Goal: Task Accomplishment & Management: Manage account settings

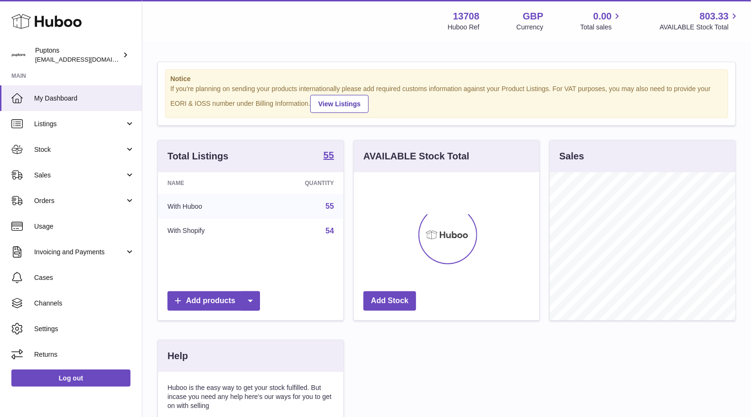
scroll to position [148, 186]
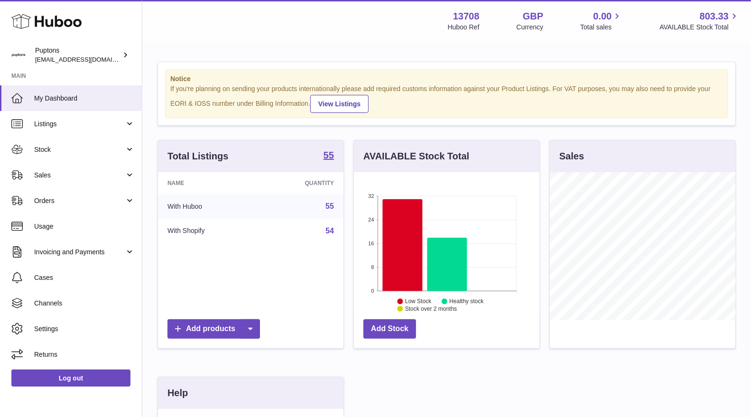
click at [60, 176] on span "Sales" at bounding box center [79, 175] width 91 height 9
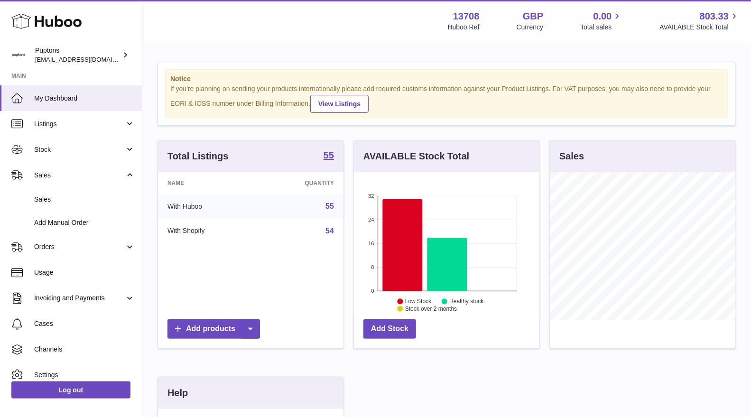
click at [60, 197] on span "Sales" at bounding box center [84, 199] width 101 height 9
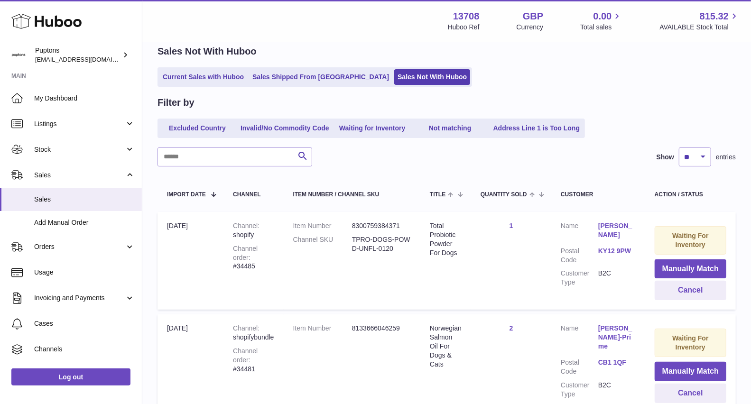
scroll to position [1, 0]
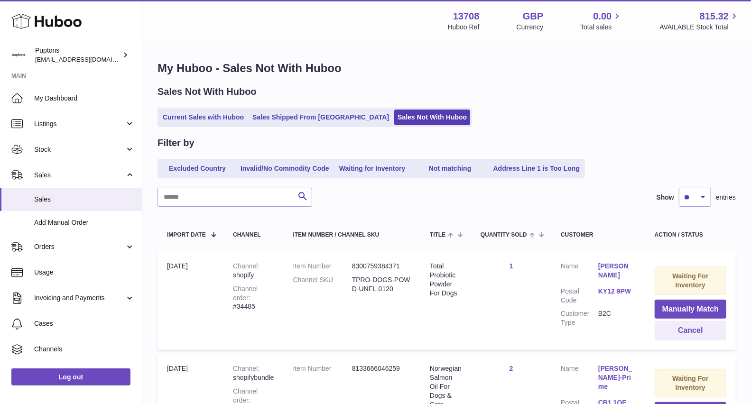
click at [186, 121] on link "Current Sales with Huboo" at bounding box center [203, 118] width 88 height 16
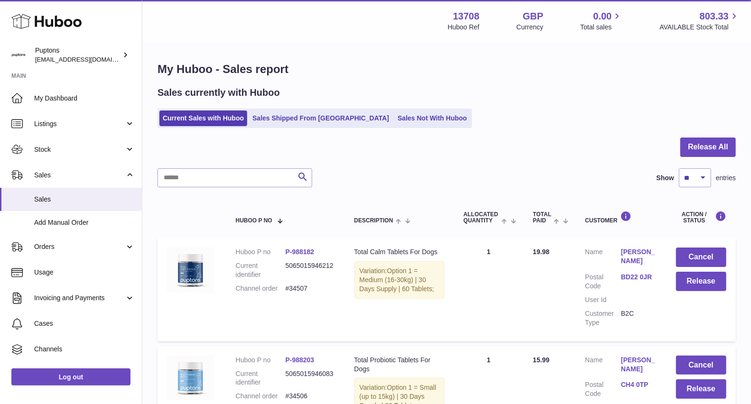
click at [394, 126] on link "Sales Not With Huboo" at bounding box center [432, 119] width 76 height 16
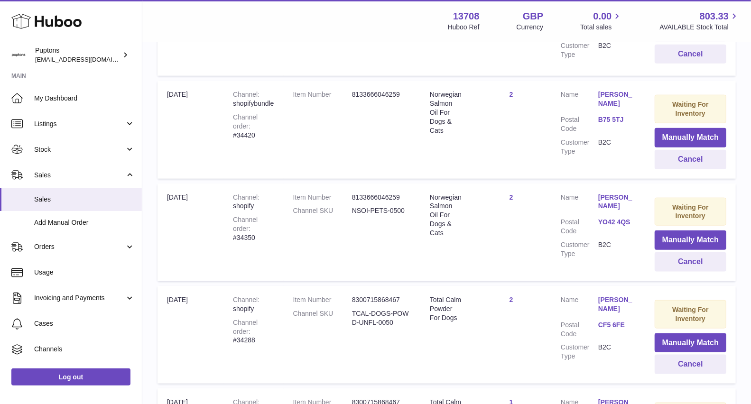
scroll to position [739, 0]
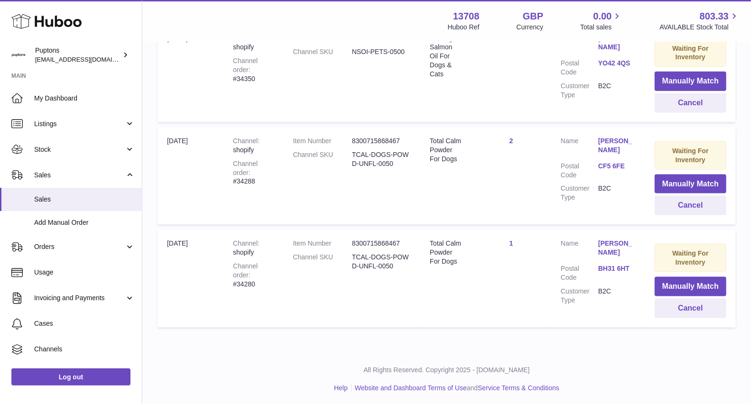
click at [269, 276] on div "Channel order #34280" at bounding box center [253, 275] width 41 height 27
copy div "34280"
click at [715, 308] on button "Cancel" at bounding box center [691, 308] width 72 height 19
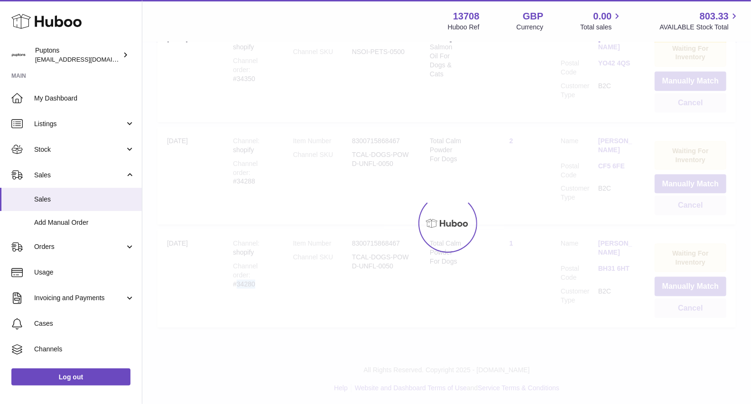
scroll to position [637, 0]
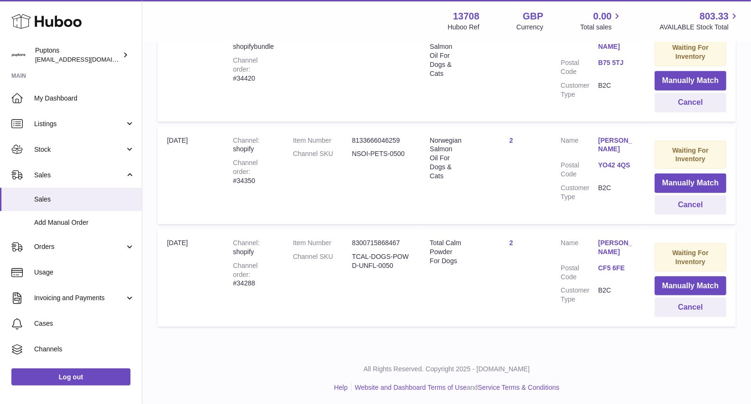
click at [266, 270] on div "Channel order #34288" at bounding box center [253, 274] width 41 height 27
copy div "34288"
click at [672, 301] on button "Cancel" at bounding box center [691, 307] width 72 height 19
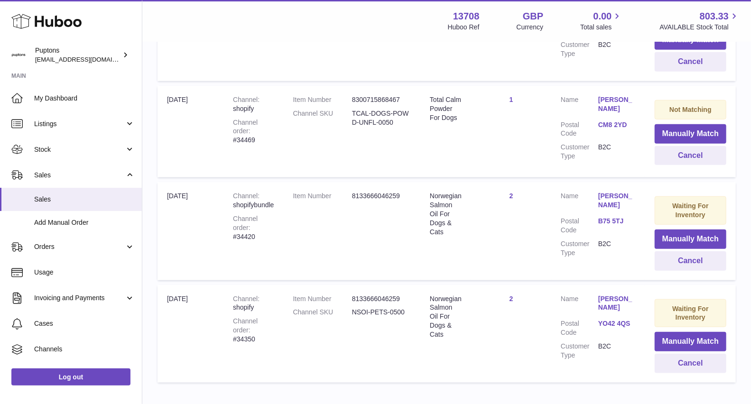
scroll to position [531, 0]
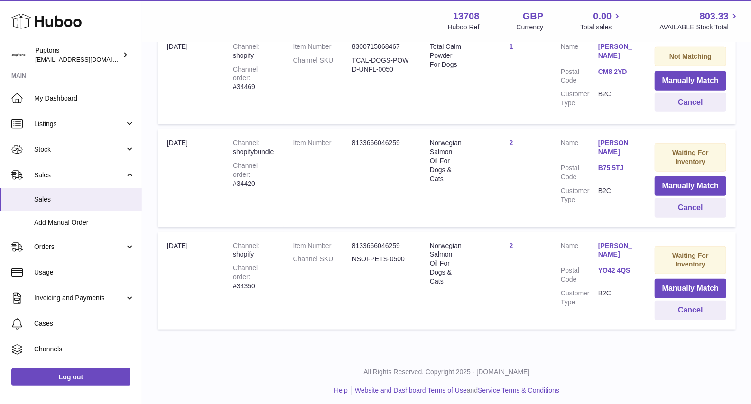
click at [264, 276] on div "Channel order #34350" at bounding box center [253, 277] width 41 height 27
copy div "34350"
click at [671, 307] on button "Cancel" at bounding box center [691, 310] width 72 height 19
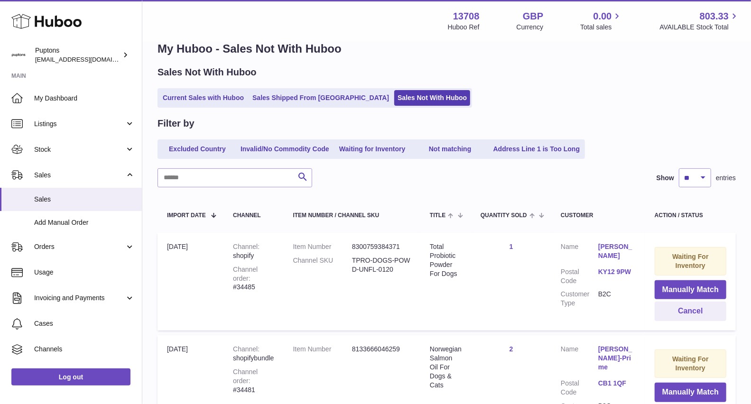
scroll to position [0, 0]
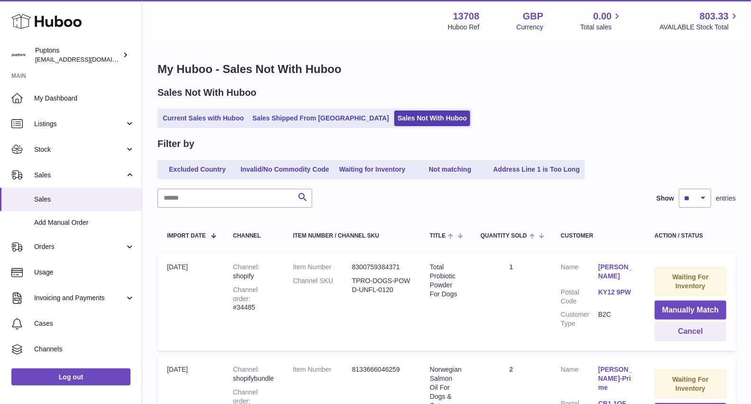
click at [214, 113] on link "Current Sales with Huboo" at bounding box center [203, 119] width 88 height 16
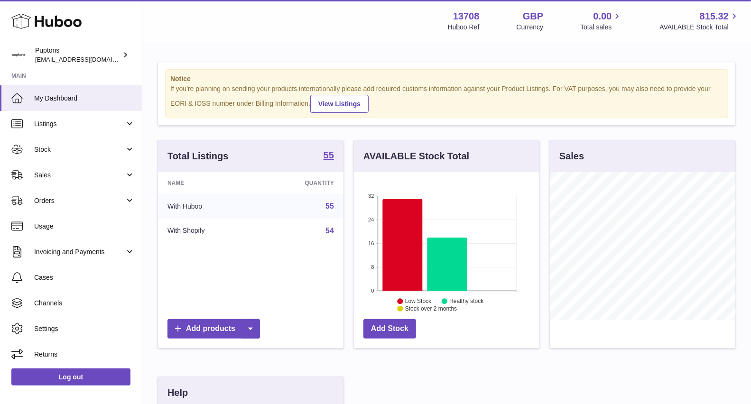
scroll to position [148, 186]
click at [46, 169] on link "Sales" at bounding box center [71, 175] width 142 height 26
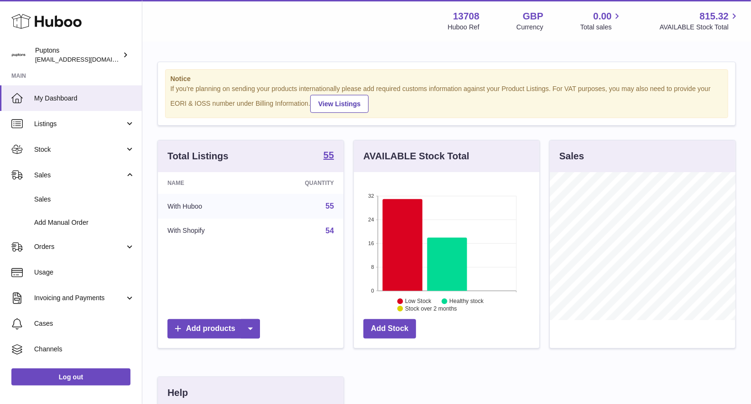
click at [56, 190] on link "Sales" at bounding box center [71, 199] width 142 height 23
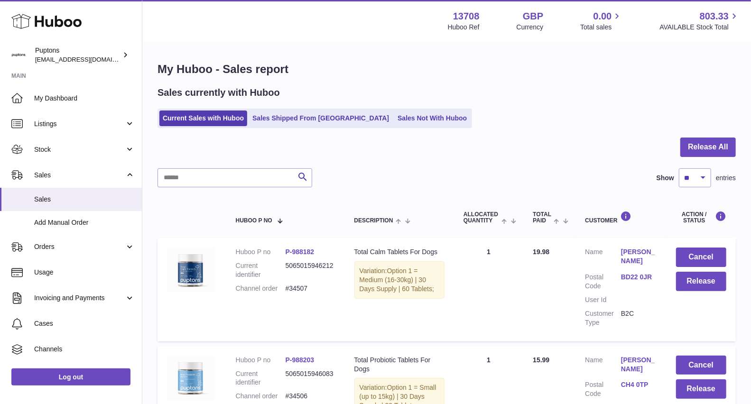
click at [394, 121] on link "Sales Not With Huboo" at bounding box center [432, 119] width 76 height 16
click at [241, 169] on input "text" at bounding box center [235, 177] width 155 height 19
paste input "*****"
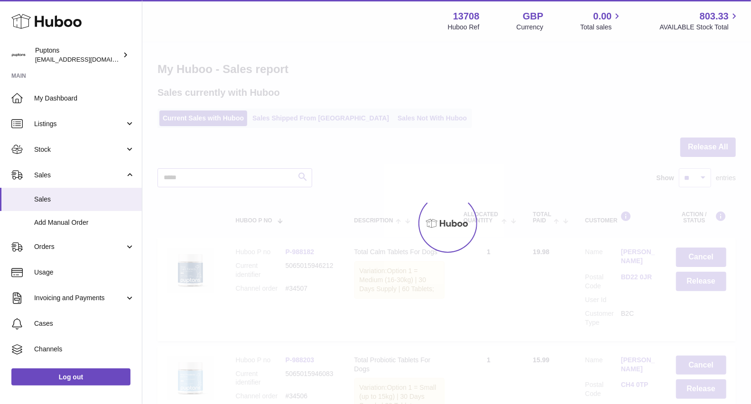
type input "*****"
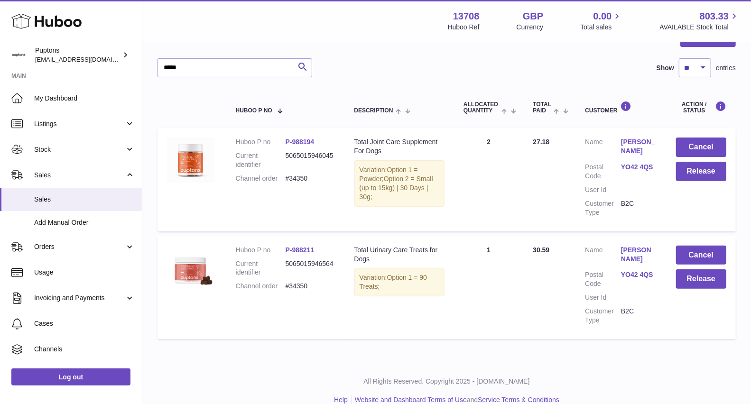
scroll to position [124, 0]
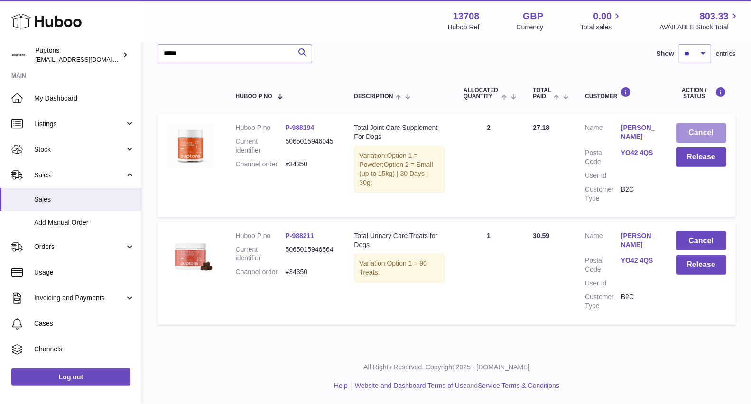
click at [690, 130] on button "Cancel" at bounding box center [701, 132] width 50 height 19
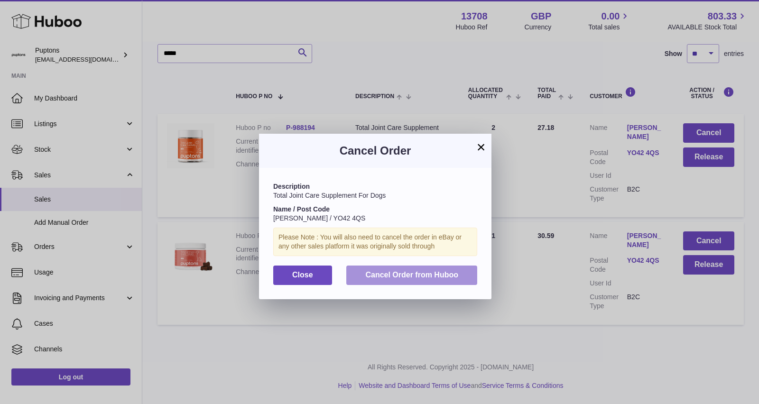
click at [407, 275] on span "Cancel Order from Huboo" at bounding box center [411, 275] width 93 height 8
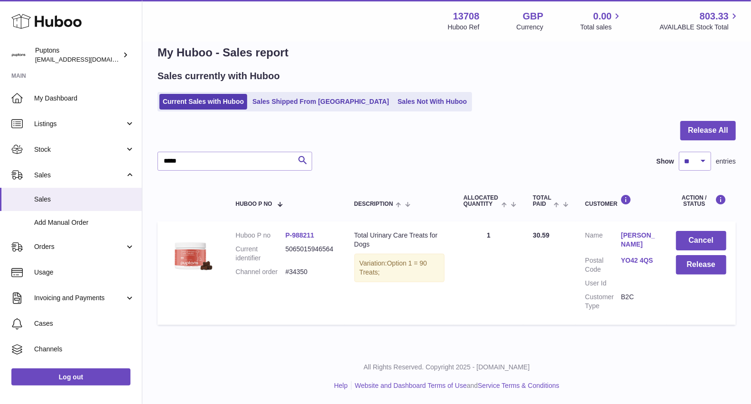
scroll to position [17, 0]
click at [704, 243] on button "Cancel" at bounding box center [701, 240] width 50 height 19
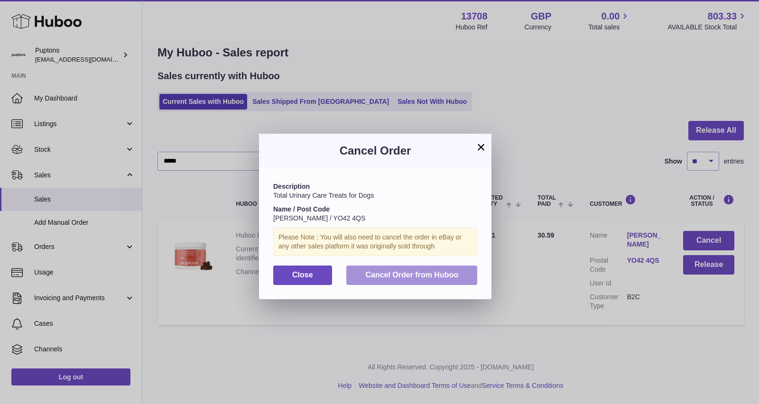
click at [403, 276] on span "Cancel Order from Huboo" at bounding box center [411, 275] width 93 height 8
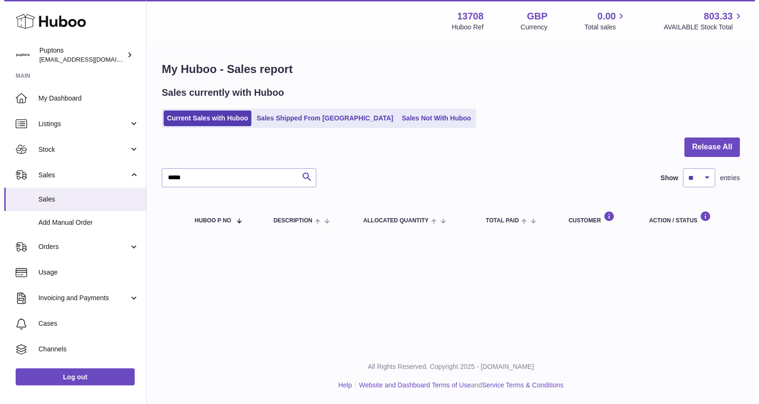
scroll to position [0, 0]
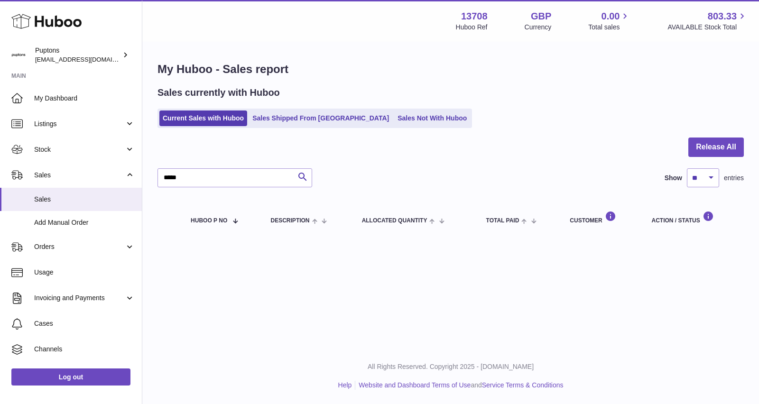
click at [394, 114] on link "Sales Not With Huboo" at bounding box center [432, 119] width 76 height 16
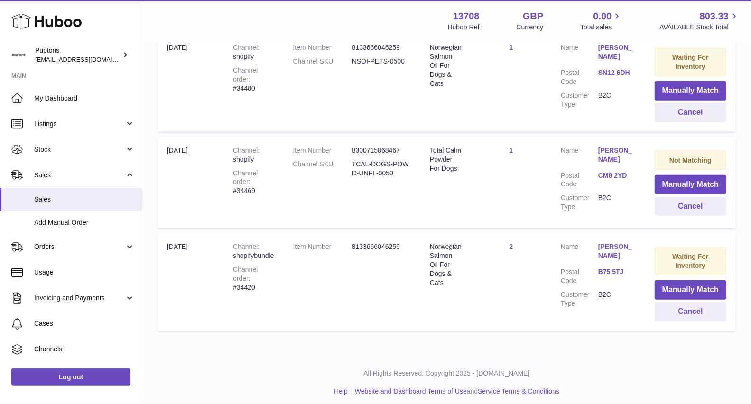
scroll to position [429, 0]
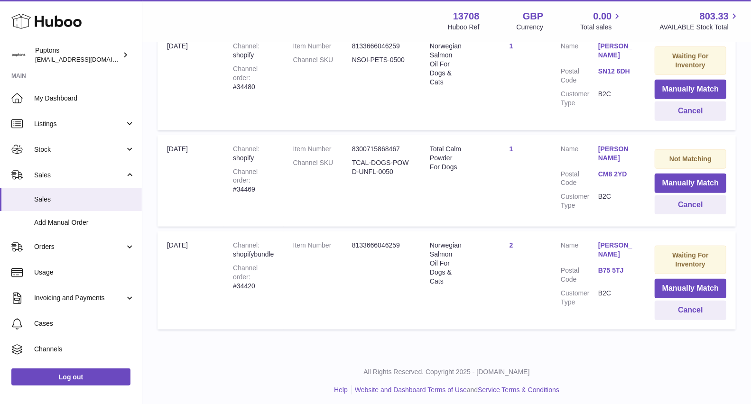
click at [270, 275] on div "Channel order #34420" at bounding box center [253, 277] width 41 height 27
copy div "34420"
click at [674, 307] on button "Cancel" at bounding box center [691, 310] width 72 height 19
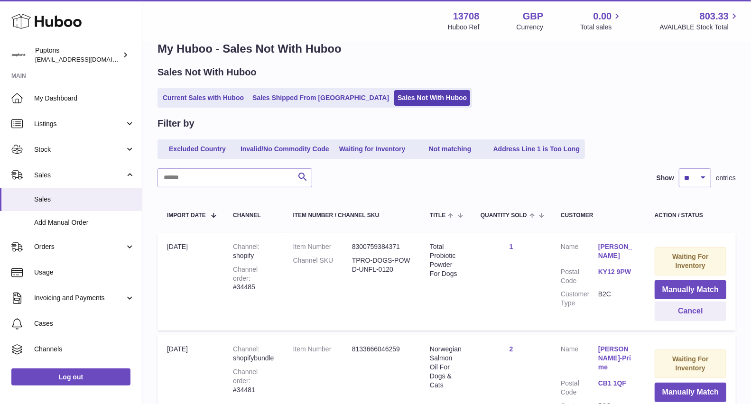
scroll to position [0, 0]
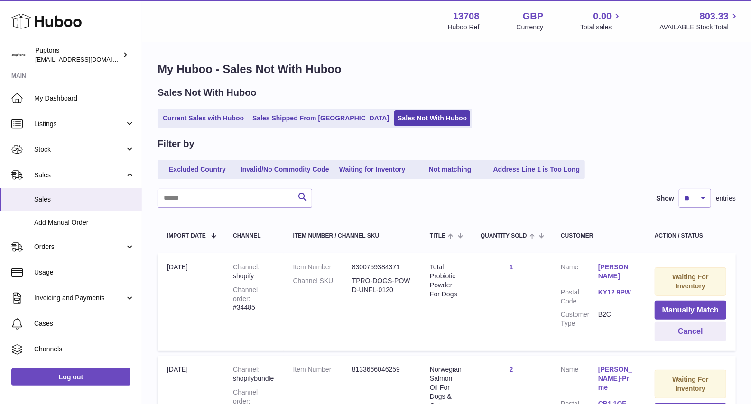
click at [195, 133] on div "My Huboo - Sales Not With Huboo Sales Not With Huboo Current Sales with Huboo S…" at bounding box center [446, 361] width 609 height 637
click at [190, 123] on link "Current Sales with Huboo" at bounding box center [203, 119] width 88 height 16
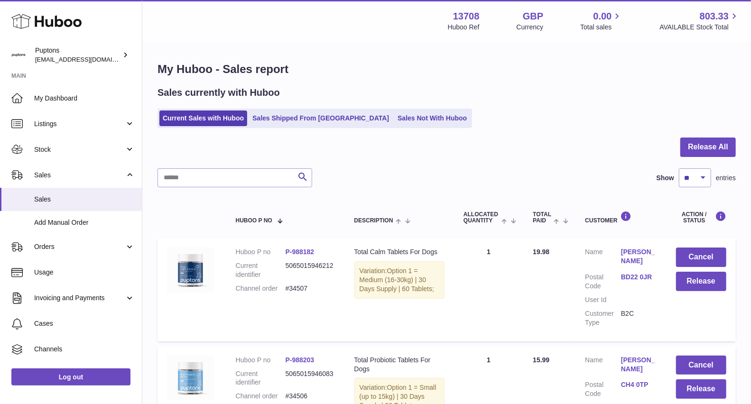
click at [316, 115] on link "Sales Shipped From [GEOGRAPHIC_DATA]" at bounding box center [320, 119] width 143 height 16
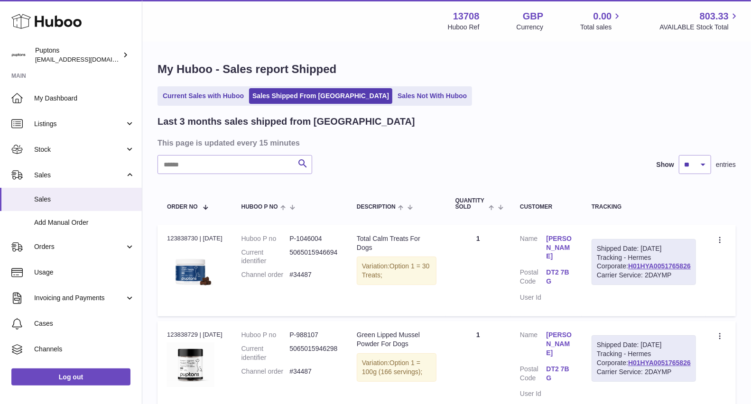
click at [394, 89] on link "Sales Not With Huboo" at bounding box center [432, 96] width 76 height 16
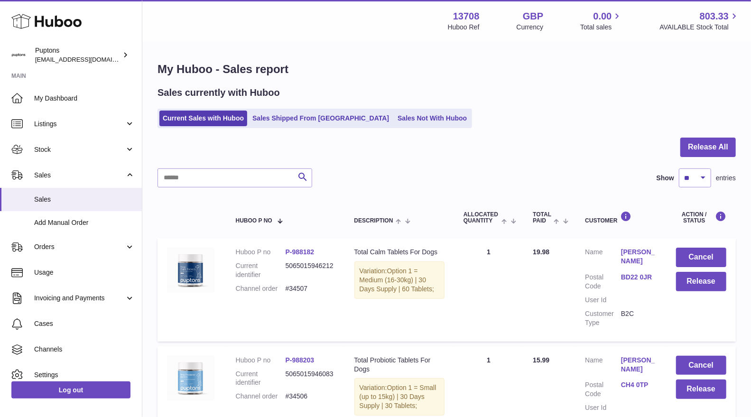
click at [394, 118] on link "Sales Not With Huboo" at bounding box center [432, 119] width 76 height 16
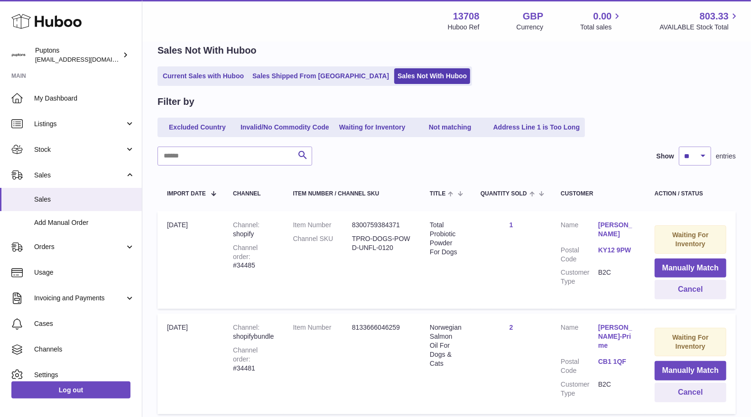
scroll to position [53, 0]
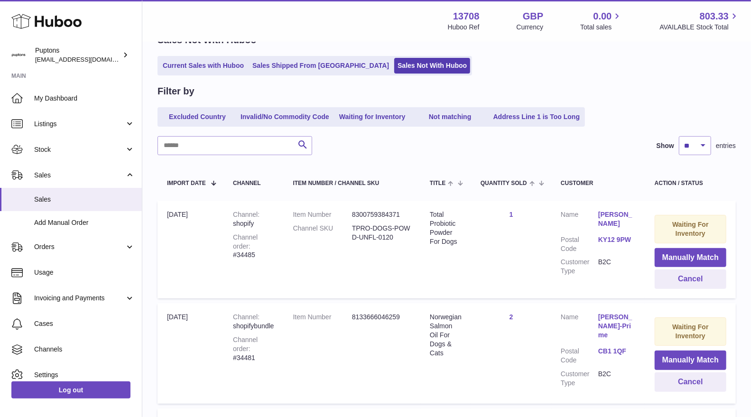
click at [219, 61] on link "Current Sales with Huboo" at bounding box center [203, 66] width 88 height 16
